Goal: Transaction & Acquisition: Purchase product/service

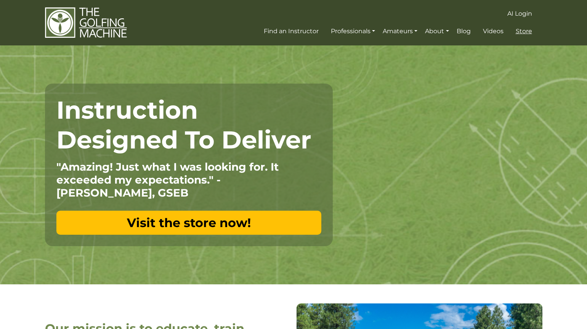
click at [522, 29] on span "Store" at bounding box center [524, 30] width 16 height 7
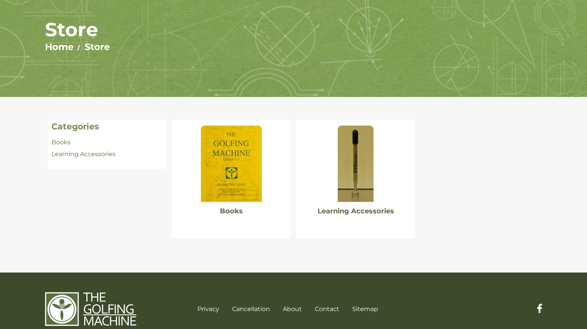
scroll to position [82, 0]
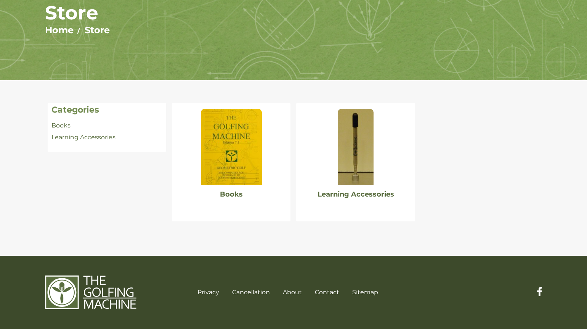
click at [222, 148] on img at bounding box center [231, 147] width 61 height 76
